Goal: Information Seeking & Learning: Learn about a topic

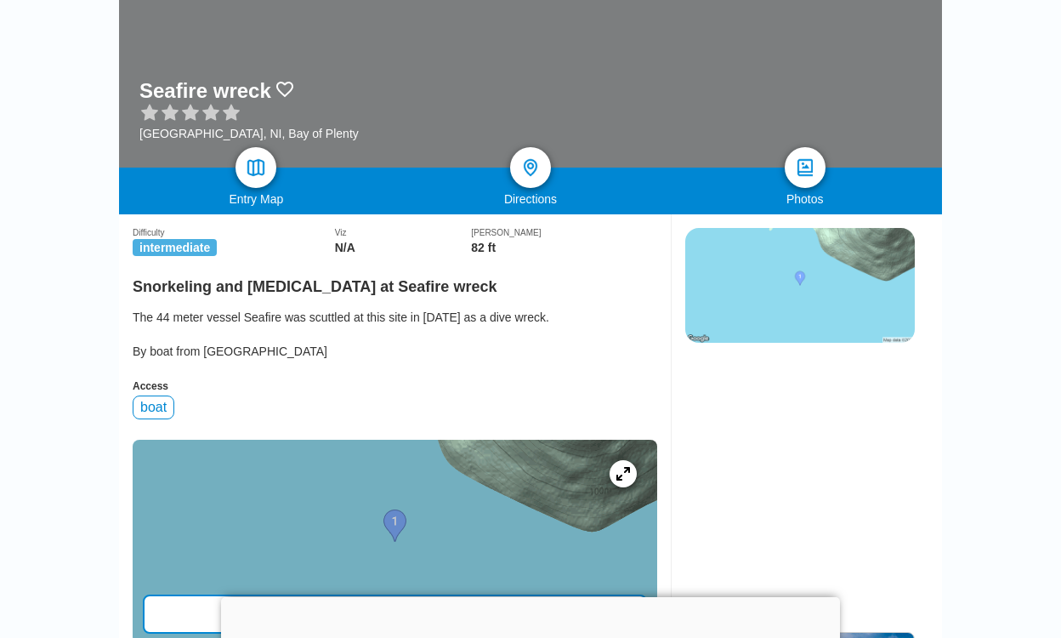
scroll to position [236, 0]
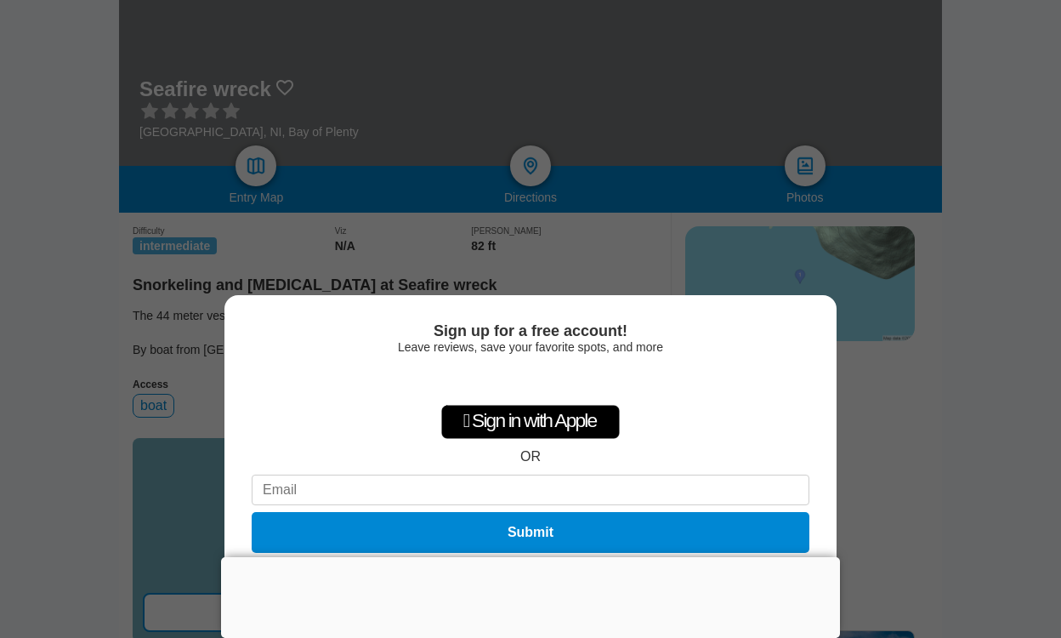
click at [915, 380] on div "Sign up for a free account! Leave reviews, save your favorite spots, and more …" at bounding box center [530, 319] width 1061 height 638
click at [534, 557] on div at bounding box center [530, 557] width 619 height 0
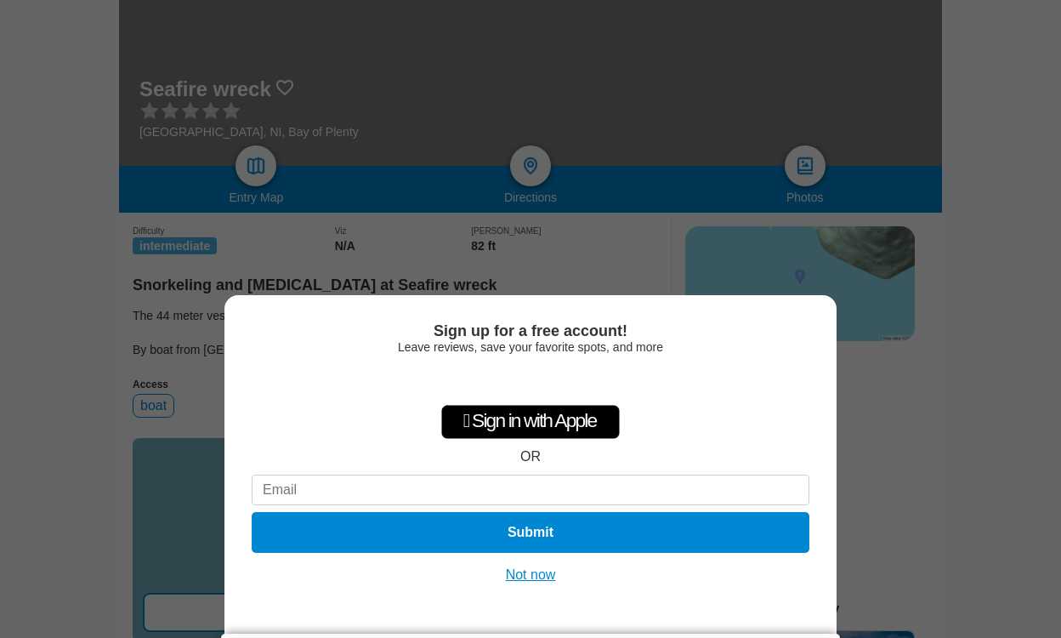
click at [539, 569] on button "Not now" at bounding box center [531, 574] width 60 height 17
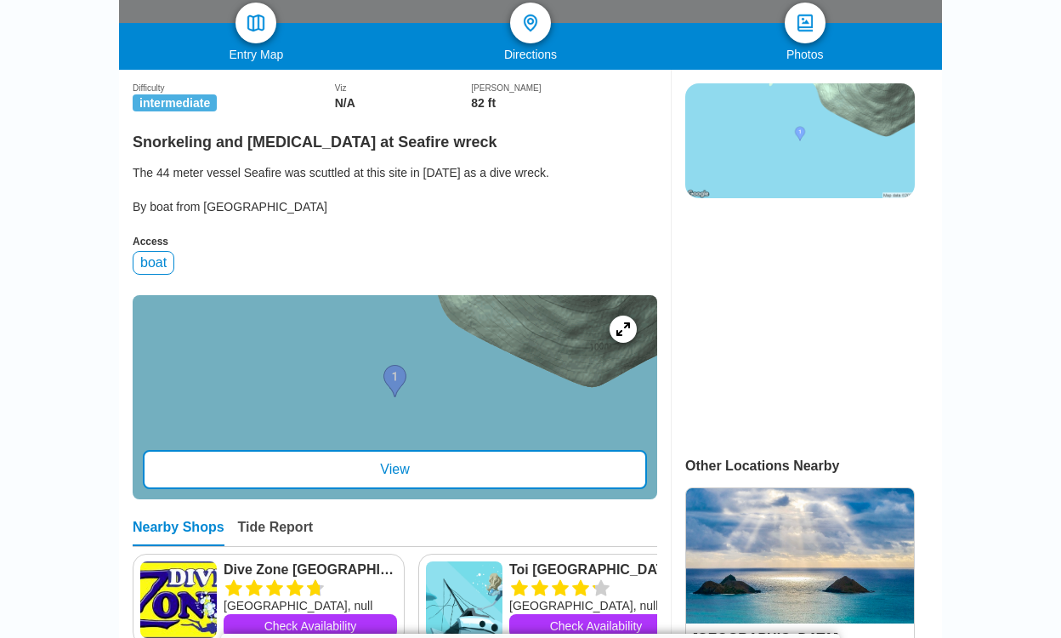
scroll to position [478, 0]
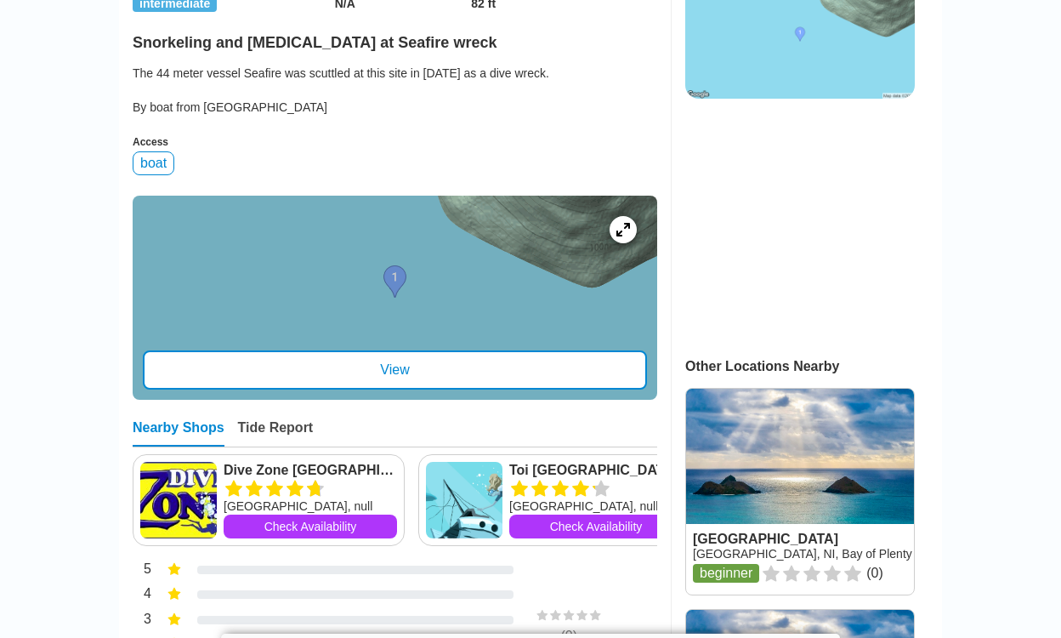
click at [496, 372] on div "View" at bounding box center [395, 369] width 504 height 39
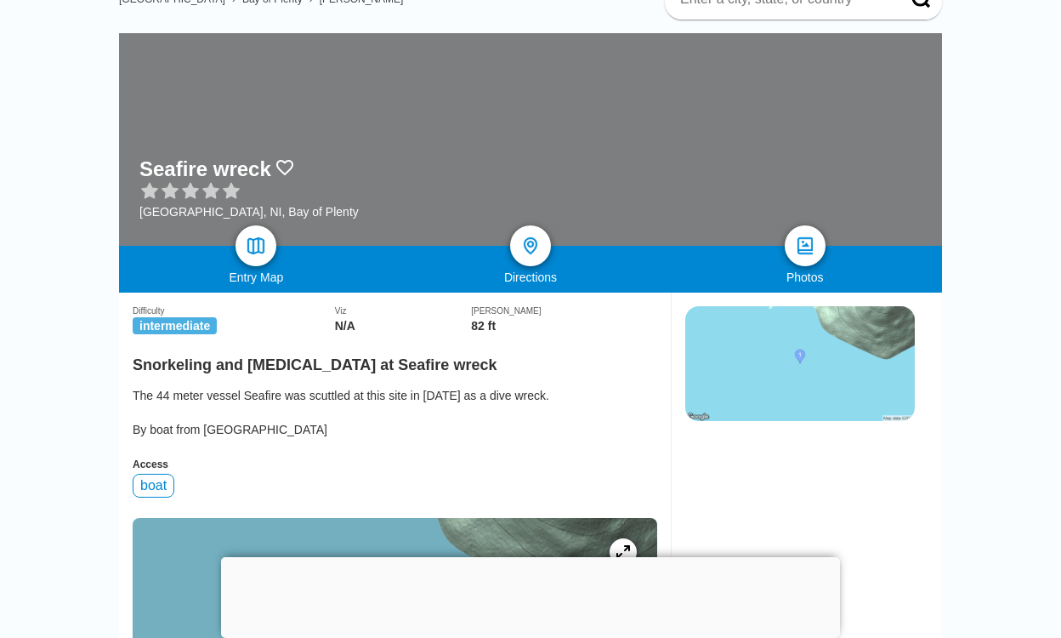
scroll to position [168, 0]
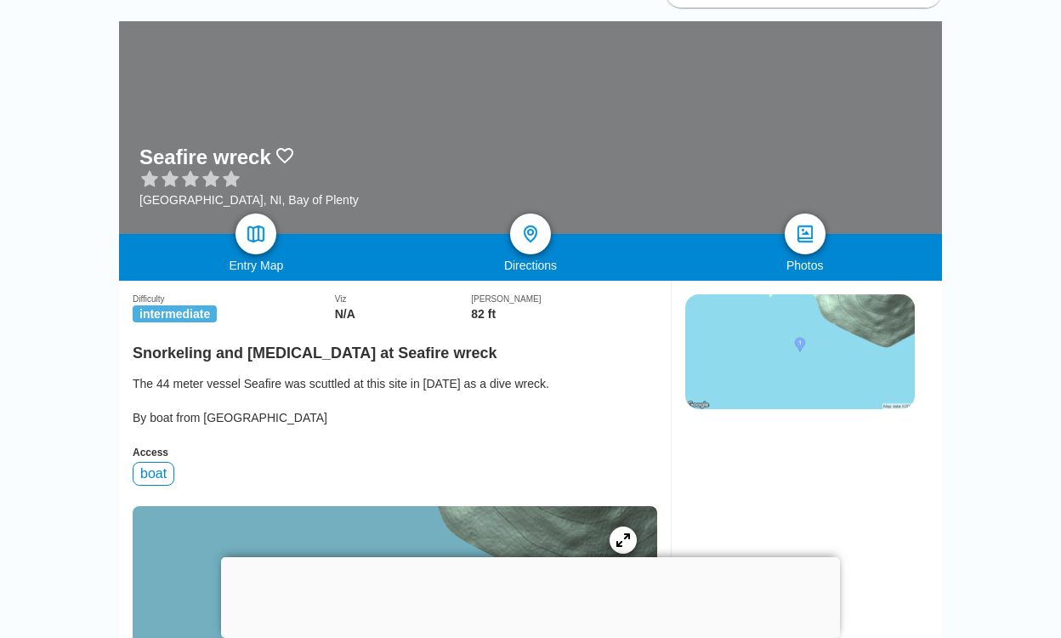
click at [801, 510] on ins at bounding box center [800, 532] width 228 height 213
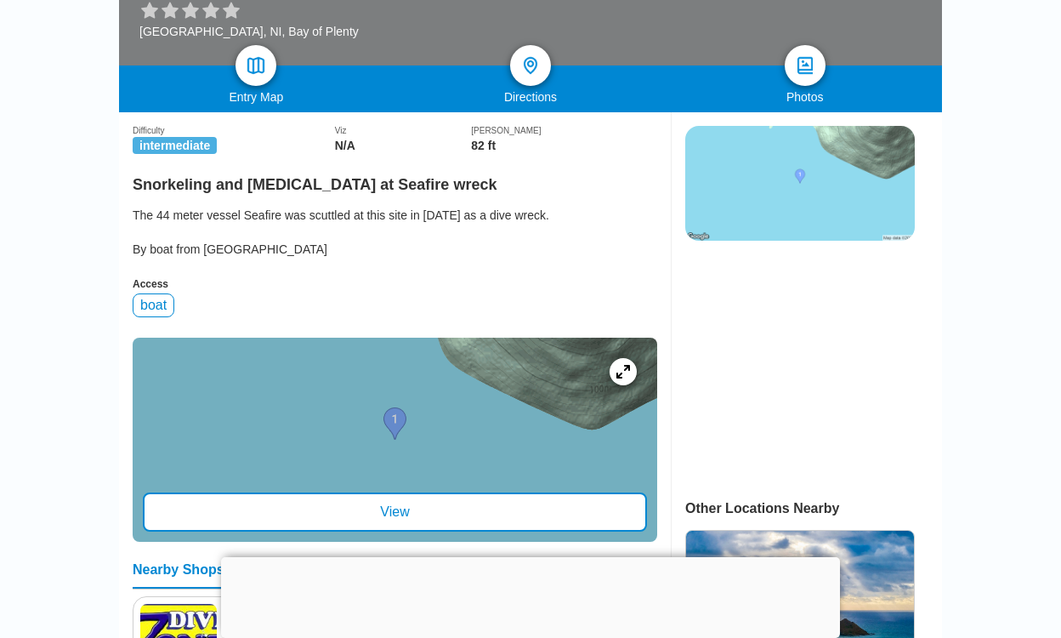
scroll to position [423, 0]
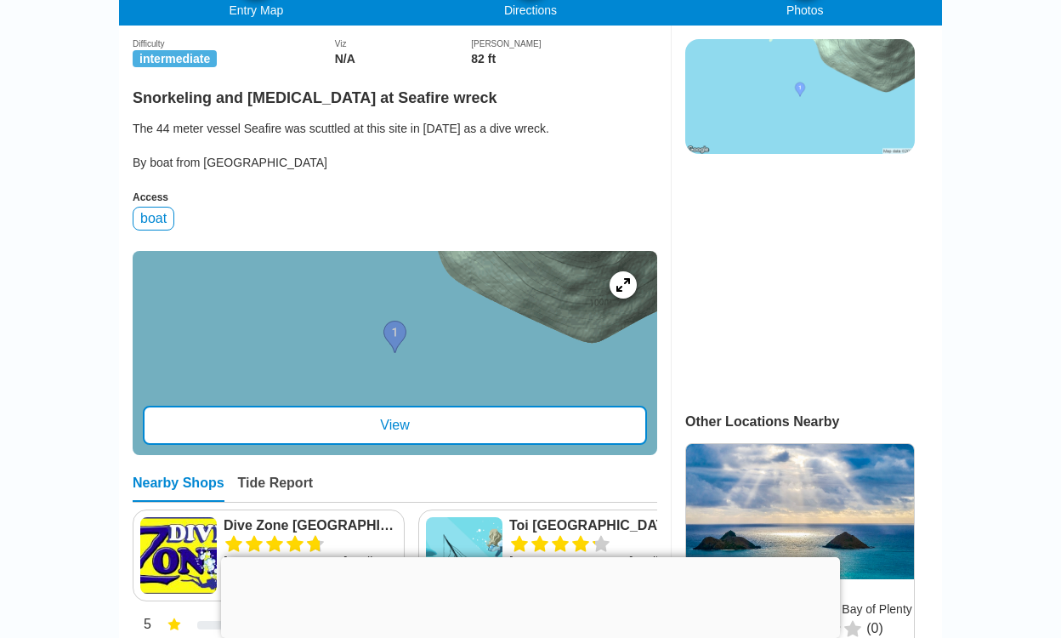
click at [393, 418] on div "View" at bounding box center [395, 425] width 504 height 39
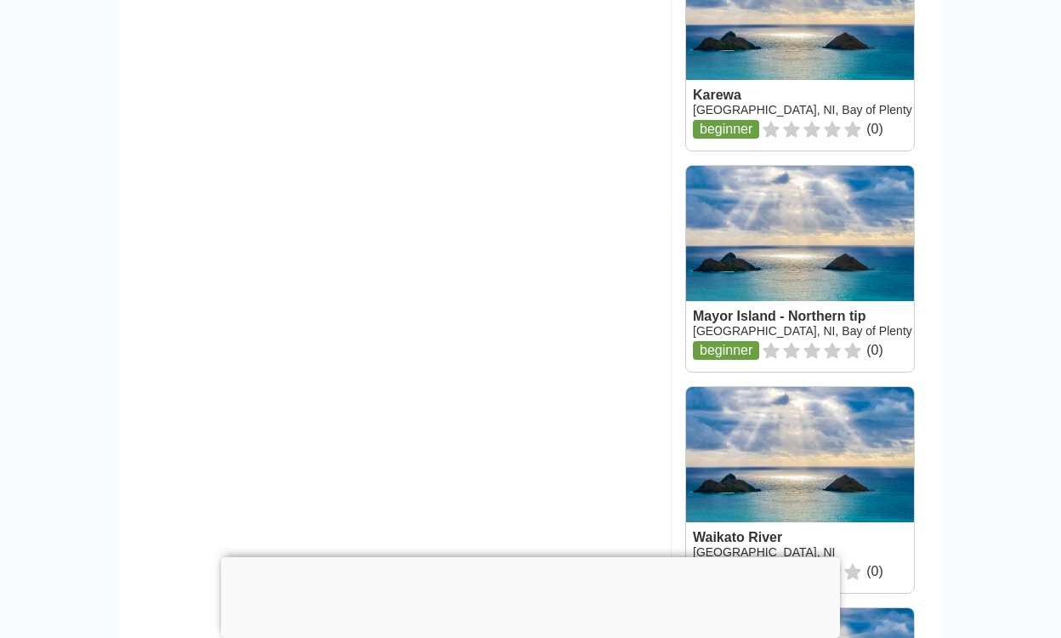
scroll to position [1738, 0]
